Goal: Information Seeking & Learning: Find specific fact

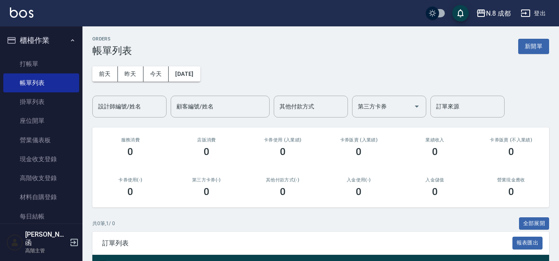
click at [301, 42] on div "ORDERS 帳單列表 新開單" at bounding box center [320, 46] width 456 height 20
click at [484, 17] on icon "button" at bounding box center [481, 13] width 10 height 10
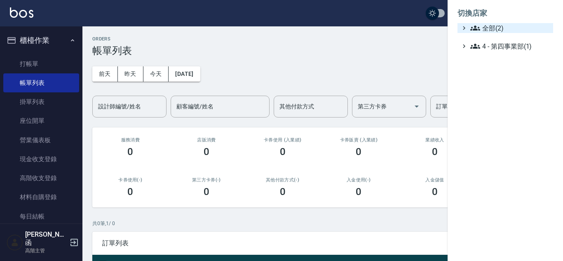
click at [483, 30] on span "全部(2)" at bounding box center [509, 28] width 79 height 10
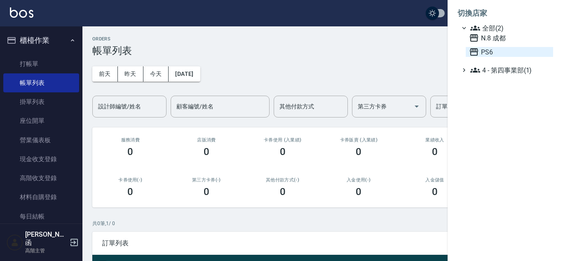
click at [488, 52] on span "PS6" at bounding box center [509, 52] width 81 height 10
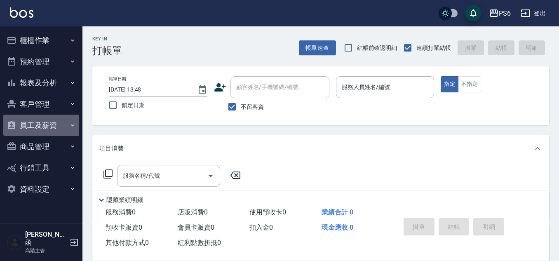
click at [46, 131] on button "員工及薪資" at bounding box center [41, 125] width 76 height 21
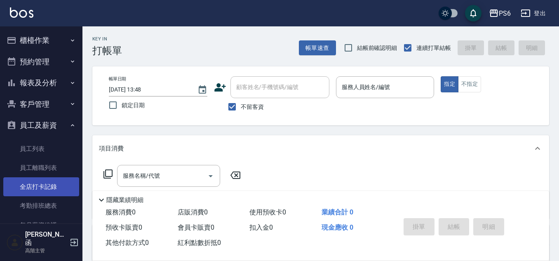
scroll to position [41, 0]
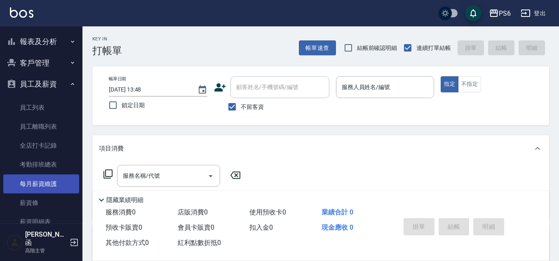
click at [38, 179] on link "每月薪資維護" at bounding box center [41, 183] width 76 height 19
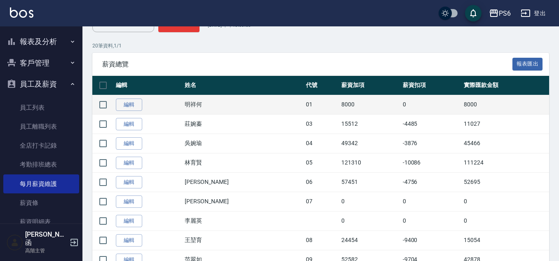
scroll to position [165, 0]
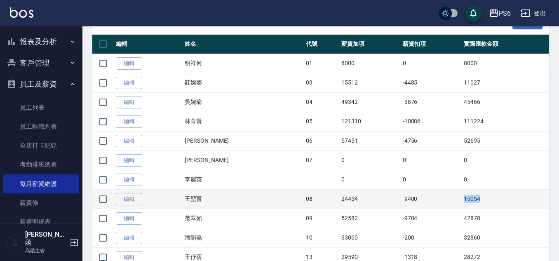
drag, startPoint x: 445, startPoint y: 199, endPoint x: 476, endPoint y: 203, distance: 30.8
click at [476, 203] on td "15054" at bounding box center [504, 198] width 87 height 19
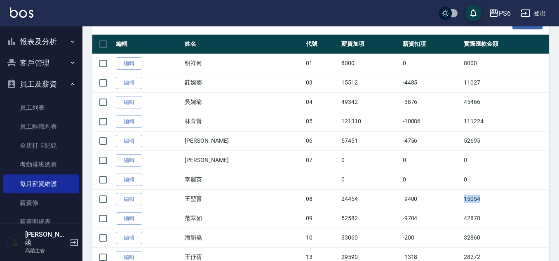
copy td "15054"
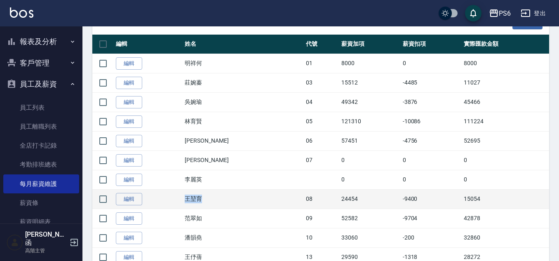
drag, startPoint x: 201, startPoint y: 199, endPoint x: 215, endPoint y: 201, distance: 13.7
click at [215, 201] on td "王堃育" at bounding box center [242, 198] width 121 height 19
copy td "王堃育"
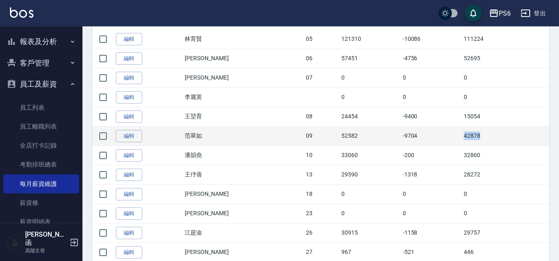
drag, startPoint x: 444, startPoint y: 136, endPoint x: 465, endPoint y: 139, distance: 21.3
click at [465, 139] on tr "編輯 [PERSON_NAME] 09 52582 -9704 42878" at bounding box center [320, 135] width 456 height 19
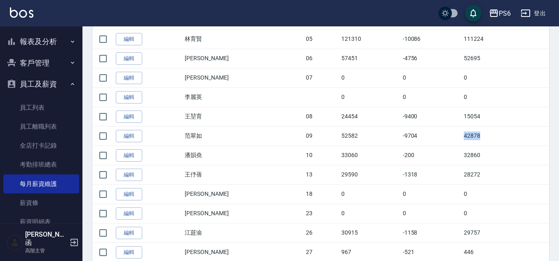
copy tr "42878"
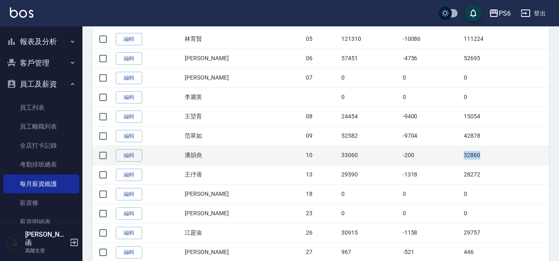
drag, startPoint x: 438, startPoint y: 153, endPoint x: 470, endPoint y: 154, distance: 32.1
click at [470, 154] on tr "編輯 [PERSON_NAME] 10 33060 -200 32860" at bounding box center [320, 154] width 456 height 19
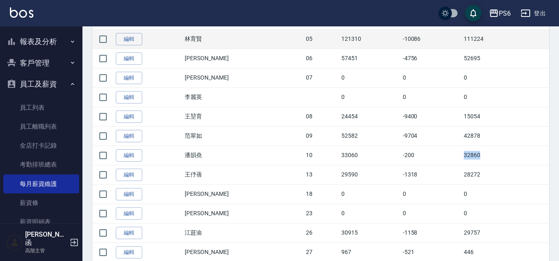
copy tr "32860"
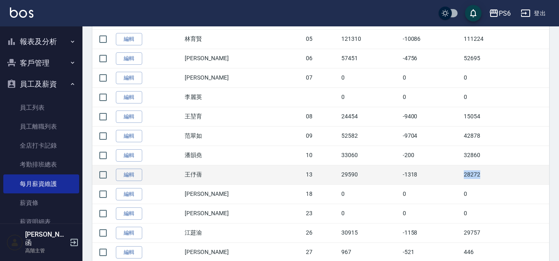
drag, startPoint x: 442, startPoint y: 175, endPoint x: 478, endPoint y: 174, distance: 35.8
click at [478, 174] on tr "編輯 [PERSON_NAME] 13 29590 -1318 28272" at bounding box center [320, 174] width 456 height 19
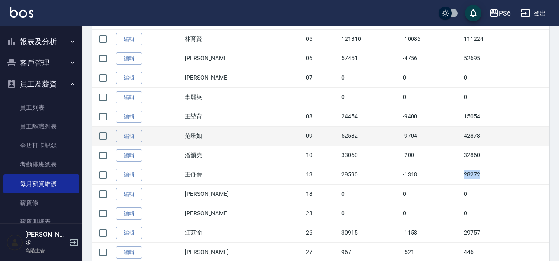
copy tr "28272"
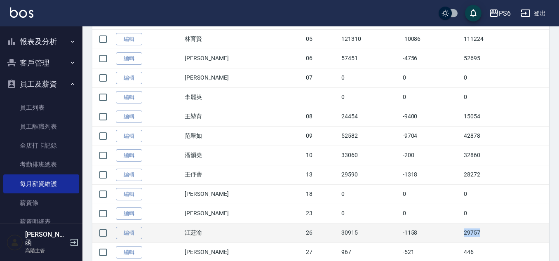
drag, startPoint x: 443, startPoint y: 231, endPoint x: 479, endPoint y: 231, distance: 35.4
click at [479, 231] on tr "編輯 [PERSON_NAME] 26 30915 -1158 29757" at bounding box center [320, 232] width 456 height 19
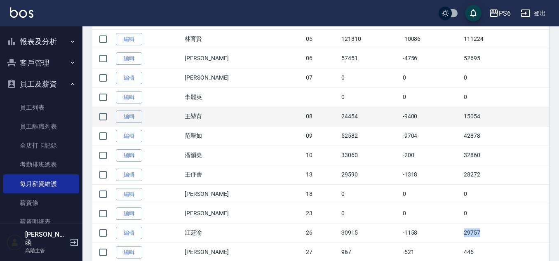
copy tr "29757"
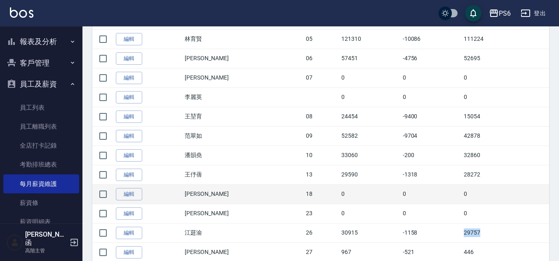
scroll to position [288, 0]
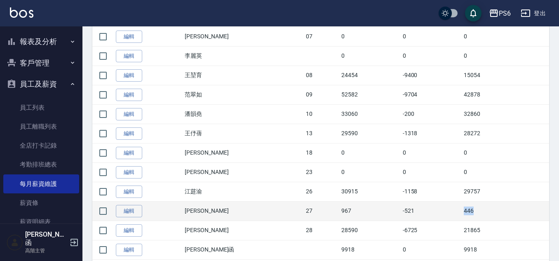
drag, startPoint x: 443, startPoint y: 213, endPoint x: 459, endPoint y: 211, distance: 15.7
click at [459, 211] on tr "編輯 [PERSON_NAME] 27 967 -521 446" at bounding box center [320, 210] width 456 height 19
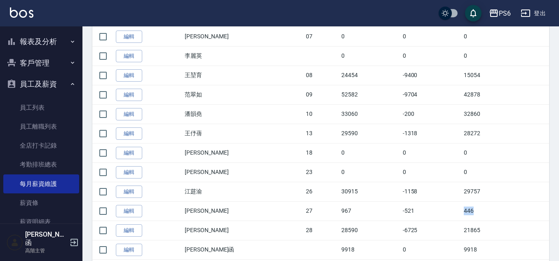
copy tr "446"
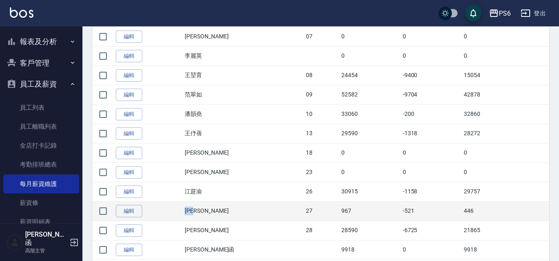
drag, startPoint x: 198, startPoint y: 209, endPoint x: 217, endPoint y: 211, distance: 19.1
click at [217, 211] on td "[PERSON_NAME]" at bounding box center [242, 210] width 121 height 19
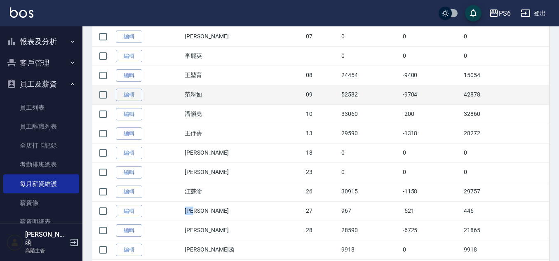
copy td "[PERSON_NAME]"
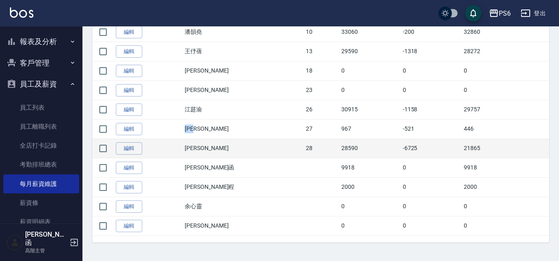
scroll to position [371, 0]
drag, startPoint x: 445, startPoint y: 147, endPoint x: 479, endPoint y: 143, distance: 34.8
click at [479, 143] on td "21865" at bounding box center [504, 147] width 87 height 19
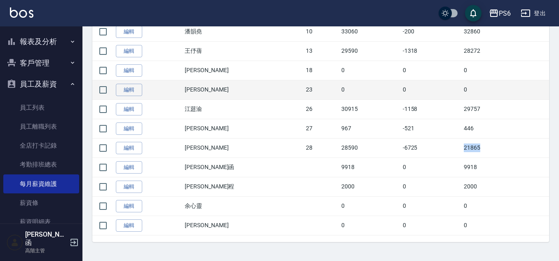
copy td "21865"
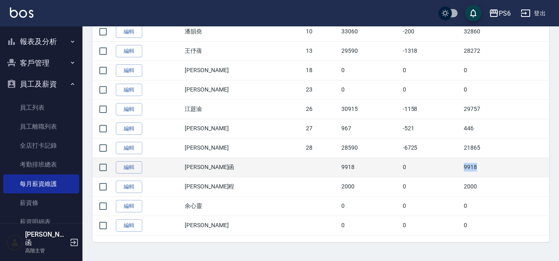
drag, startPoint x: 441, startPoint y: 168, endPoint x: 462, endPoint y: 168, distance: 21.4
click at [462, 168] on tr "編輯 [PERSON_NAME]函 9918 0 9918" at bounding box center [320, 166] width 456 height 19
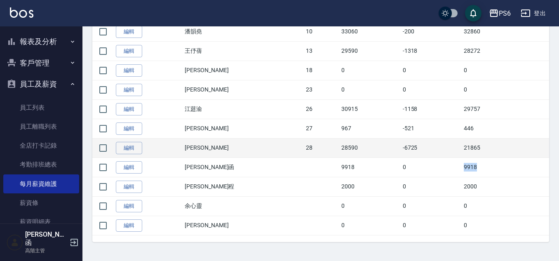
copy tr "9918"
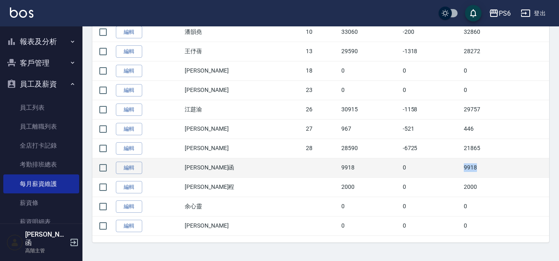
scroll to position [372, 0]
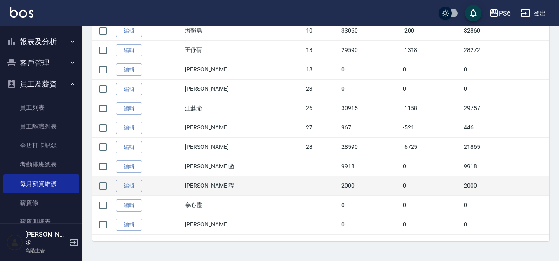
click at [461, 183] on td "2000" at bounding box center [504, 185] width 87 height 19
drag, startPoint x: 445, startPoint y: 181, endPoint x: 470, endPoint y: 186, distance: 25.6
click at [470, 186] on td "2000" at bounding box center [504, 185] width 87 height 19
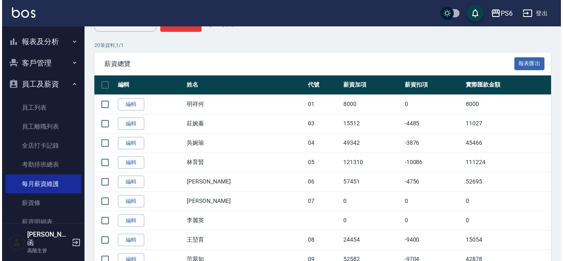
scroll to position [0, 0]
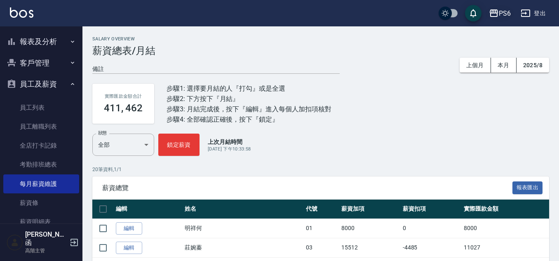
click at [496, 7] on button "PS6" at bounding box center [499, 13] width 28 height 17
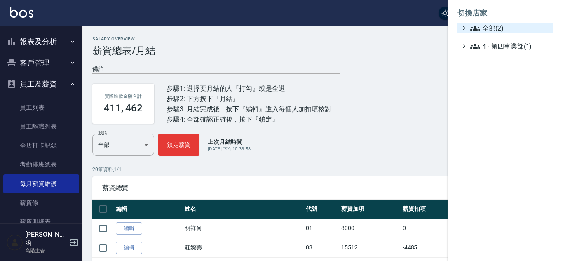
click at [500, 28] on span "全部(2)" at bounding box center [509, 28] width 79 height 10
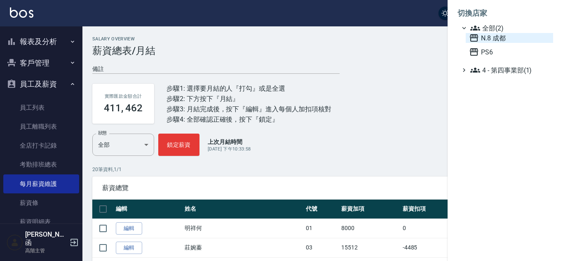
click at [503, 40] on span "N.8 成都" at bounding box center [509, 38] width 81 height 10
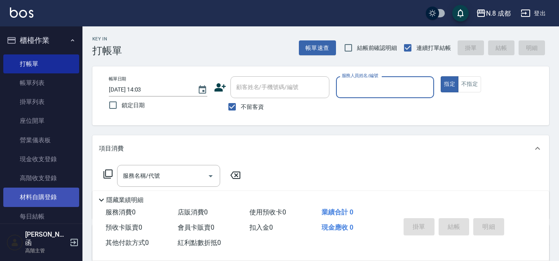
scroll to position [206, 0]
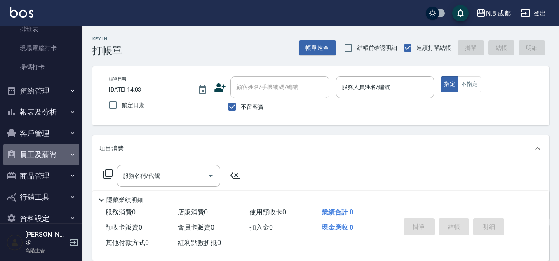
click at [52, 152] on button "員工及薪資" at bounding box center [41, 154] width 76 height 21
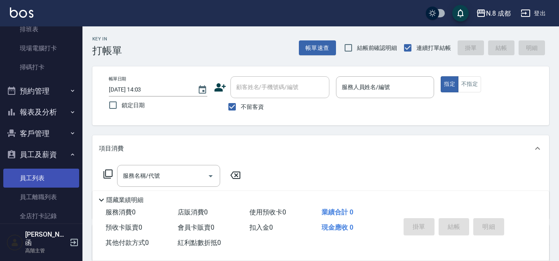
click at [37, 180] on link "員工列表" at bounding box center [41, 177] width 76 height 19
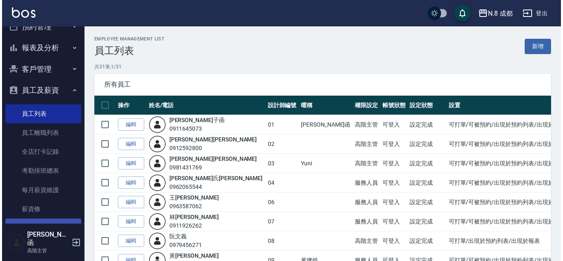
scroll to position [329, 0]
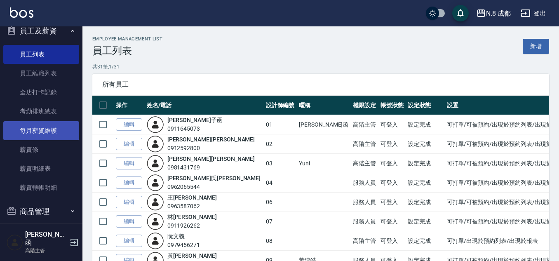
click at [44, 135] on link "每月薪資維護" at bounding box center [41, 130] width 76 height 19
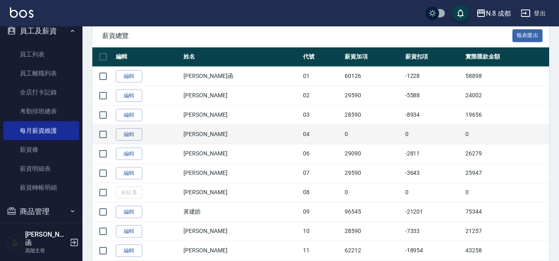
scroll to position [124, 0]
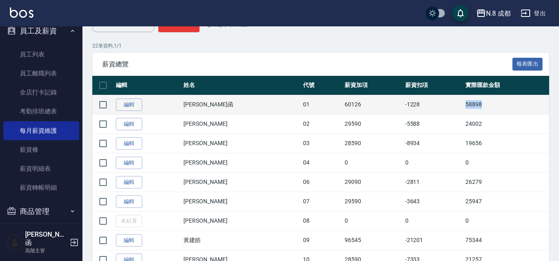
drag, startPoint x: 449, startPoint y: 106, endPoint x: 477, endPoint y: 106, distance: 28.0
click at [477, 106] on td "58898" at bounding box center [506, 104] width 86 height 19
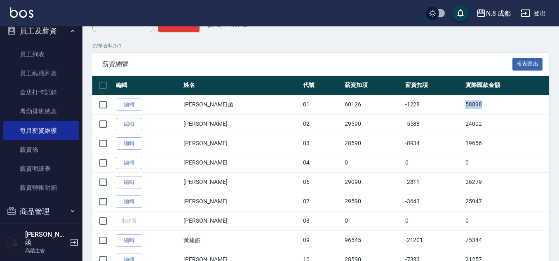
copy td "58898"
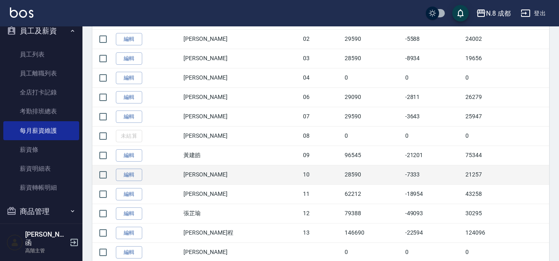
scroll to position [247, 0]
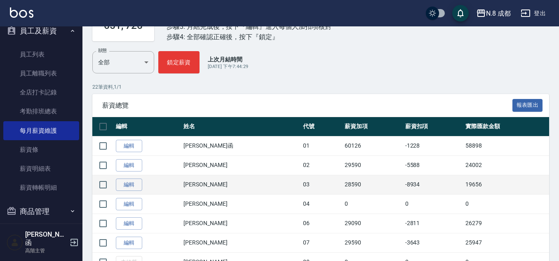
click at [425, 175] on td "-8934" at bounding box center [433, 184] width 60 height 19
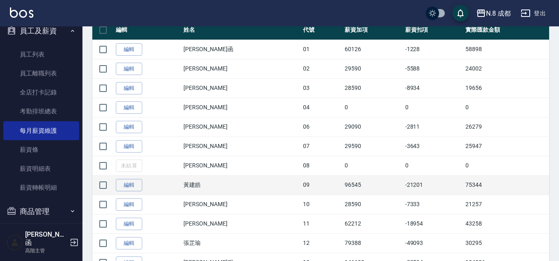
scroll to position [206, 0]
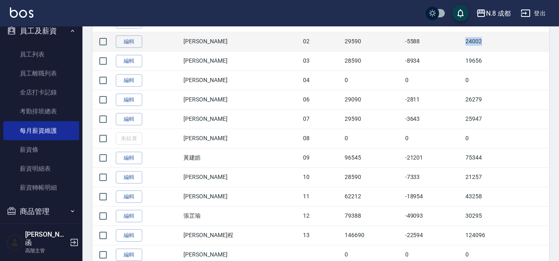
drag, startPoint x: 453, startPoint y: 42, endPoint x: 474, endPoint y: 46, distance: 21.7
click at [474, 46] on td "24002" at bounding box center [506, 41] width 86 height 19
copy td "24002"
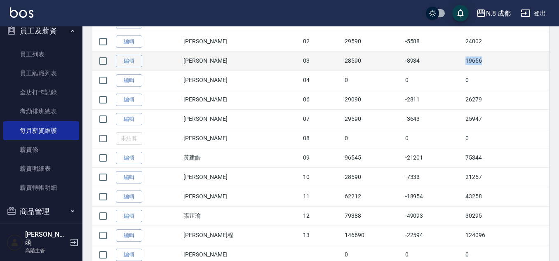
drag, startPoint x: 465, startPoint y: 60, endPoint x: 497, endPoint y: 60, distance: 31.7
click at [497, 60] on td "19656" at bounding box center [506, 60] width 86 height 19
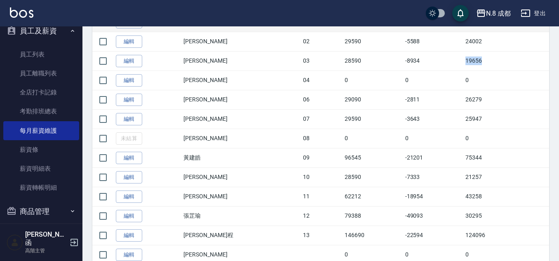
copy td "19656"
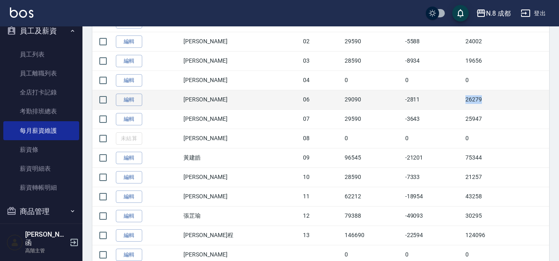
drag, startPoint x: 449, startPoint y: 101, endPoint x: 488, endPoint y: 98, distance: 40.1
click at [488, 98] on tr "編輯 王瀧彬 06 29090 -2811 26279" at bounding box center [320, 99] width 456 height 19
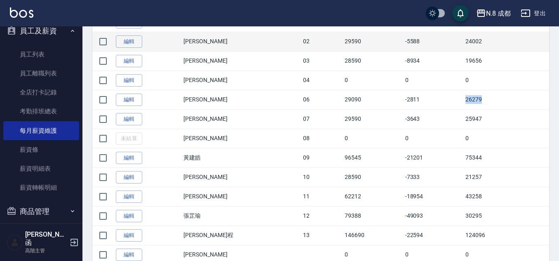
copy tr "26279"
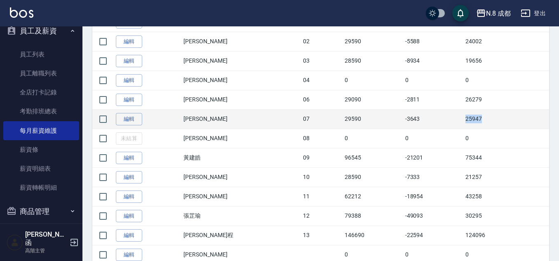
drag, startPoint x: 449, startPoint y: 118, endPoint x: 500, endPoint y: 117, distance: 50.7
click at [500, 117] on tr "編輯 林晏綾 07 29590 -3643 25947" at bounding box center [320, 118] width 456 height 19
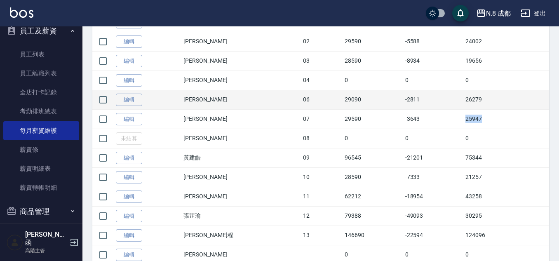
copy tr "25947"
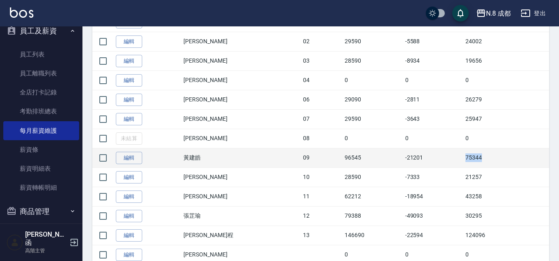
drag, startPoint x: 448, startPoint y: 156, endPoint x: 475, endPoint y: 157, distance: 27.2
click at [475, 157] on tr "編輯 黃建皓 09 96545 -21201 75344" at bounding box center [320, 157] width 456 height 19
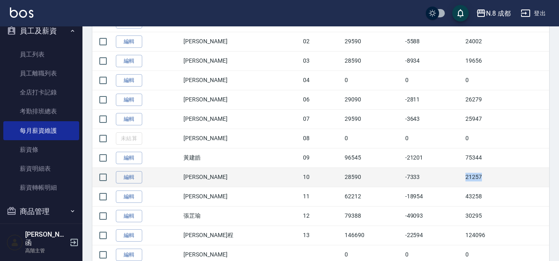
drag, startPoint x: 447, startPoint y: 175, endPoint x: 493, endPoint y: 178, distance: 46.2
click at [493, 178] on tr "編輯 謝宜親 10 28590 -7333 21257" at bounding box center [320, 176] width 456 height 19
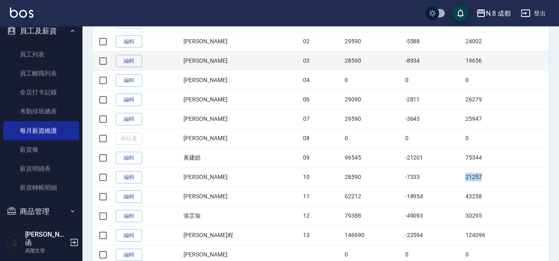
copy tr "21257"
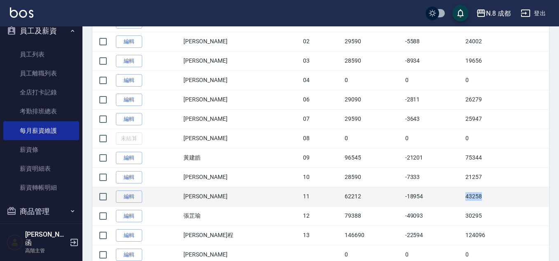
drag, startPoint x: 439, startPoint y: 197, endPoint x: 505, endPoint y: 198, distance: 65.9
click at [505, 198] on tr "編輯 葉真甄 11 62212 -18954 43258" at bounding box center [320, 196] width 456 height 19
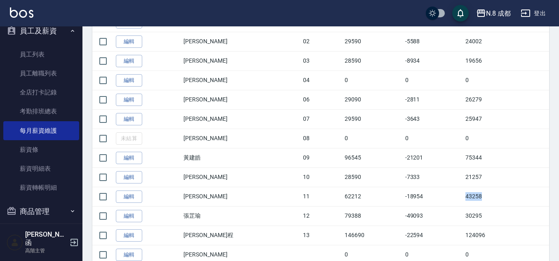
copy tr "43258"
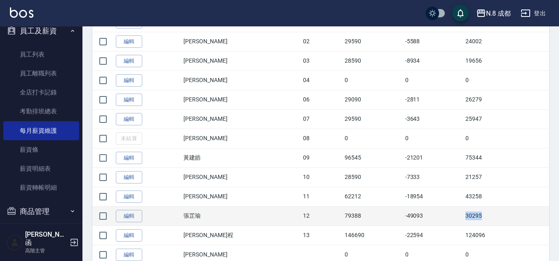
drag, startPoint x: 444, startPoint y: 215, endPoint x: 506, endPoint y: 217, distance: 61.4
click at [507, 218] on tr "編輯 張芷瑜 12 79388 -49093 30295" at bounding box center [320, 215] width 456 height 19
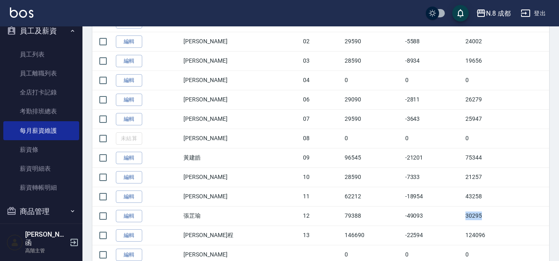
copy tr "30295"
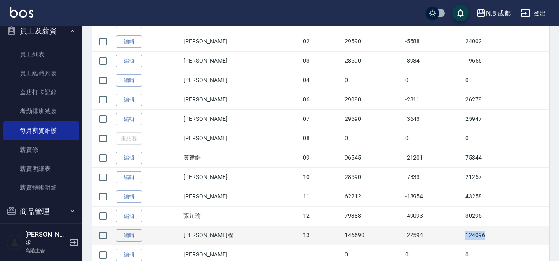
drag, startPoint x: 447, startPoint y: 234, endPoint x: 504, endPoint y: 231, distance: 56.9
click at [504, 231] on tr "編輯 高楷程 13 146690 -22594 124096" at bounding box center [320, 234] width 456 height 19
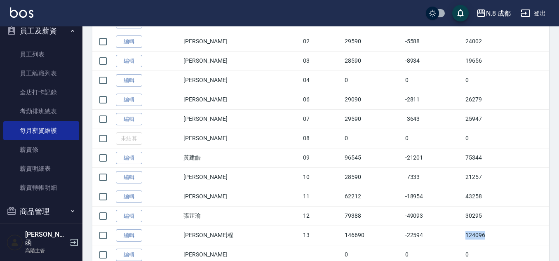
copy tr "124096"
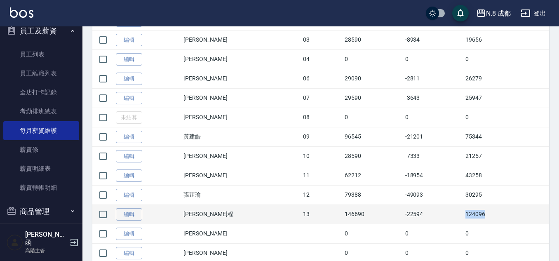
scroll to position [329, 0]
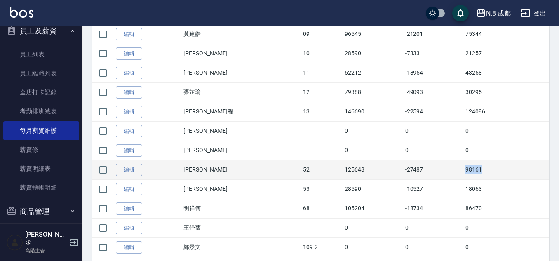
drag, startPoint x: 437, startPoint y: 171, endPoint x: 479, endPoint y: 171, distance: 42.8
click at [479, 171] on tr "編輯 楊博舜 52 125648 -27487 98161" at bounding box center [320, 169] width 456 height 19
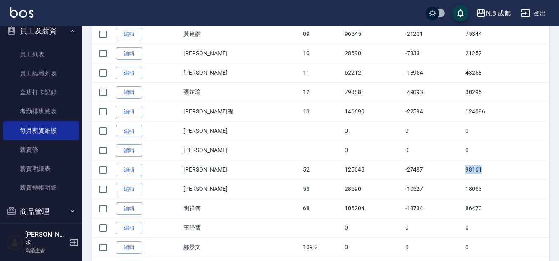
copy tr "98161"
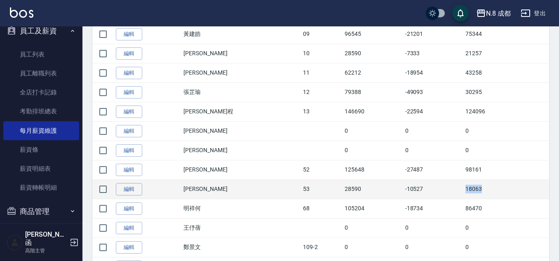
drag, startPoint x: 450, startPoint y: 189, endPoint x: 477, endPoint y: 189, distance: 26.4
click at [477, 189] on td "18063" at bounding box center [506, 188] width 86 height 19
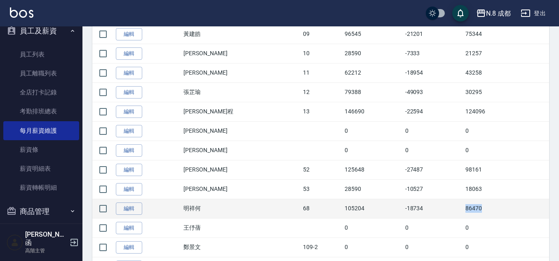
drag, startPoint x: 449, startPoint y: 207, endPoint x: 492, endPoint y: 210, distance: 43.3
click at [492, 210] on td "86470" at bounding box center [506, 208] width 86 height 19
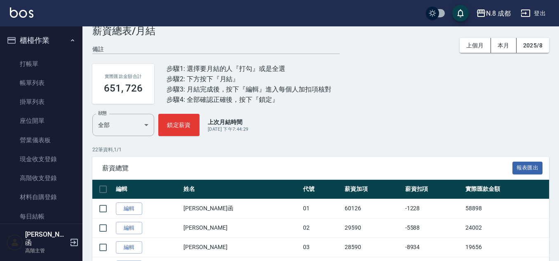
scroll to position [0, 0]
